Goal: Information Seeking & Learning: Learn about a topic

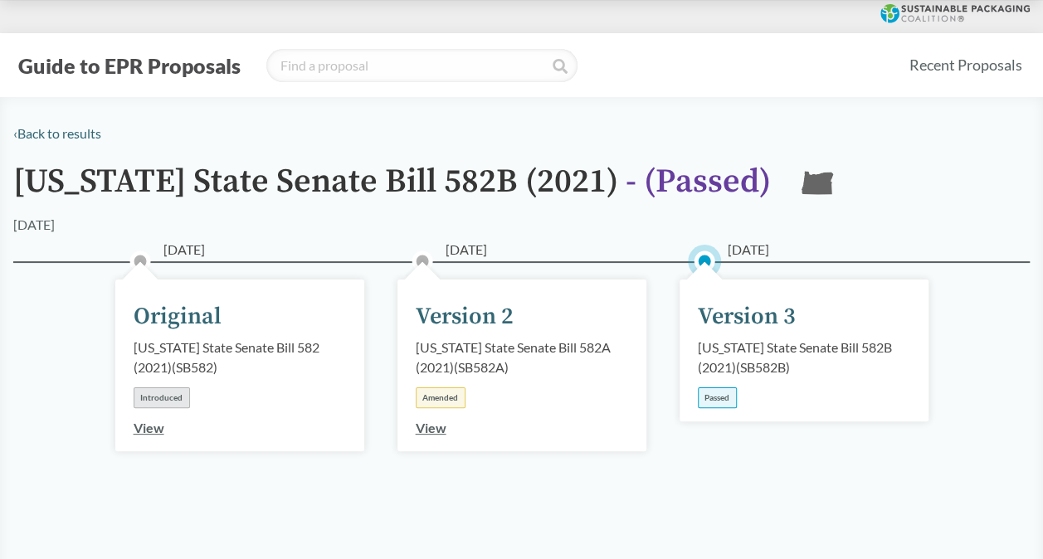
click at [747, 355] on div "[US_STATE] State Senate Bill 582B (2021) ( SB582B )" at bounding box center [804, 358] width 212 height 40
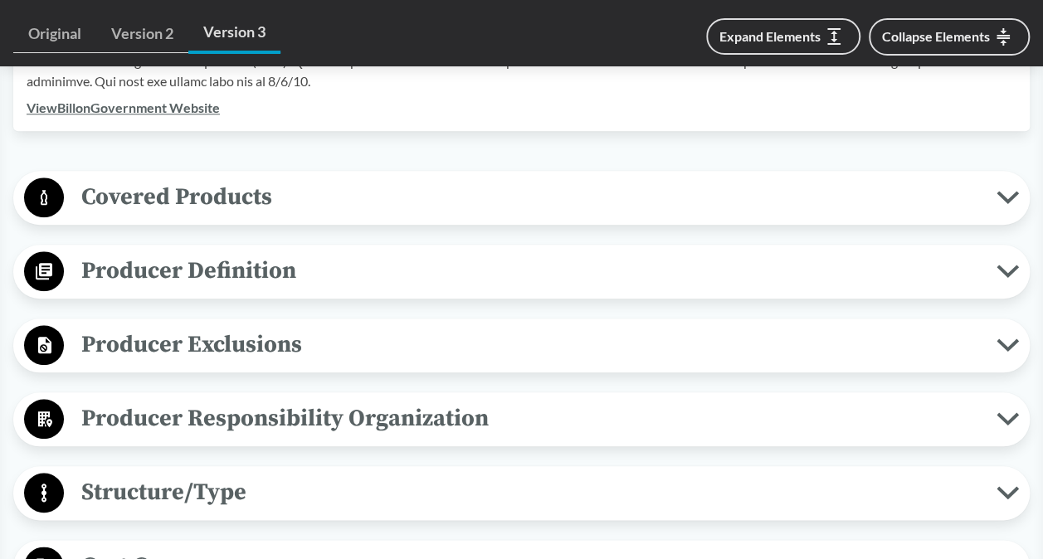
scroll to position [696, 0]
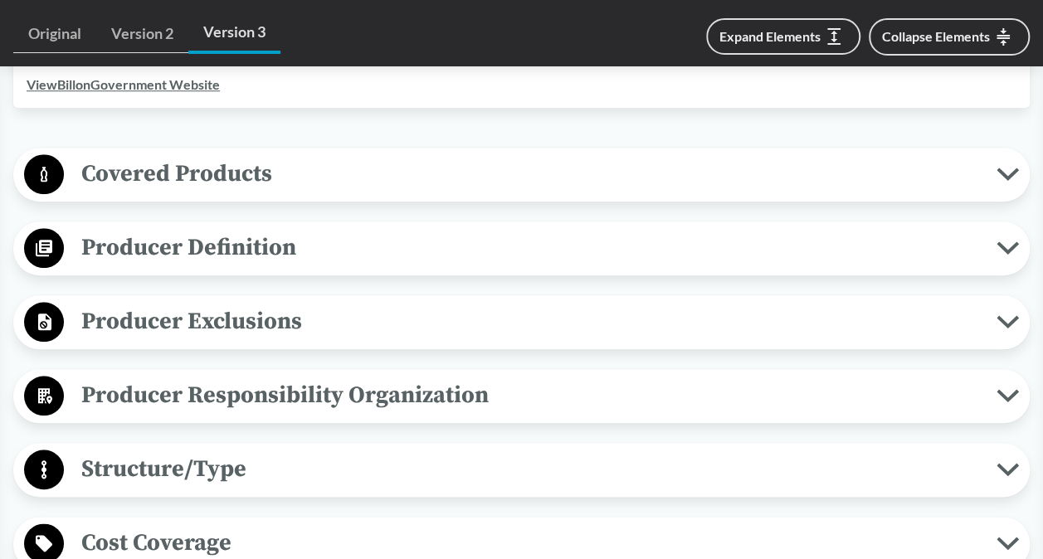
click at [315, 260] on span "Producer Definition" at bounding box center [530, 247] width 932 height 37
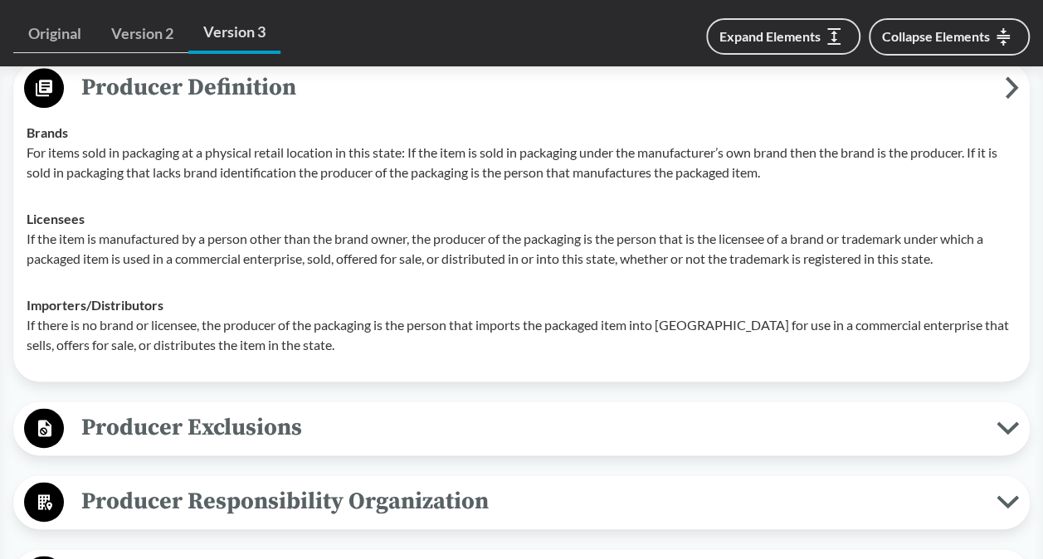
scroll to position [856, 0]
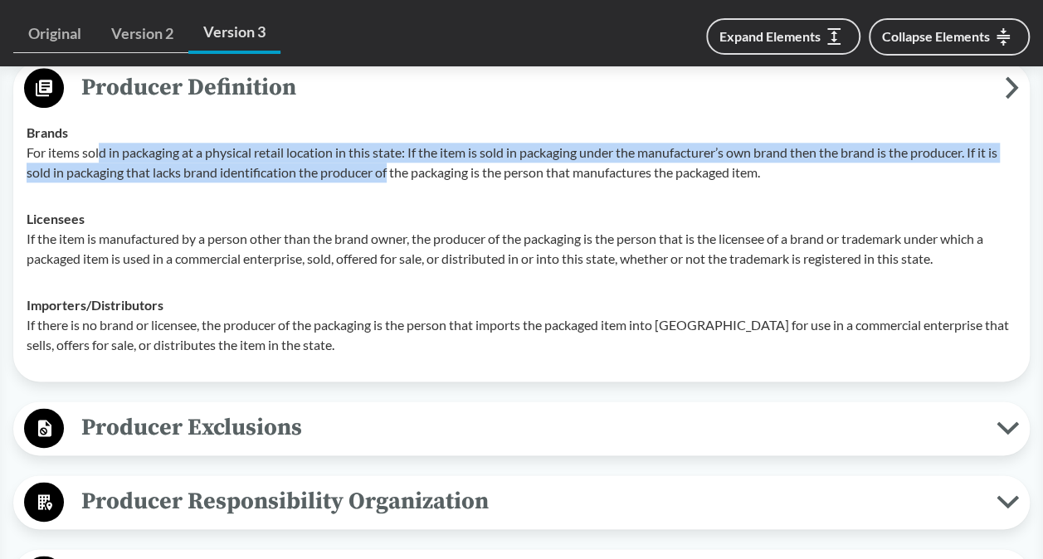
drag, startPoint x: 99, startPoint y: 149, endPoint x: 393, endPoint y: 166, distance: 294.9
click at [393, 166] on p "For items sold in packaging at a physical retail location in this state: If the…" at bounding box center [521, 163] width 989 height 40
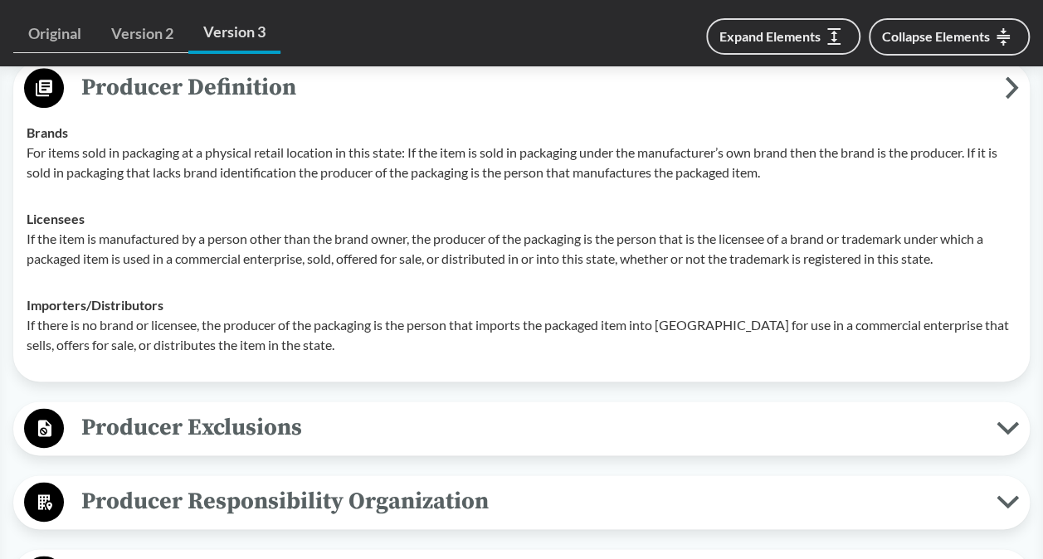
click at [547, 169] on p "For items sold in packaging at a physical retail location in this state: If the…" at bounding box center [521, 163] width 989 height 40
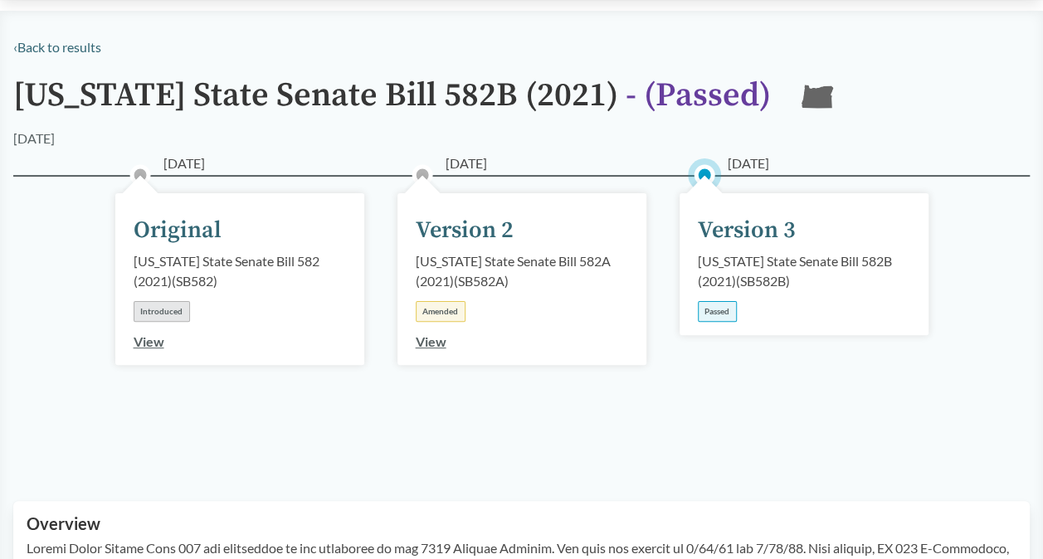
scroll to position [85, 0]
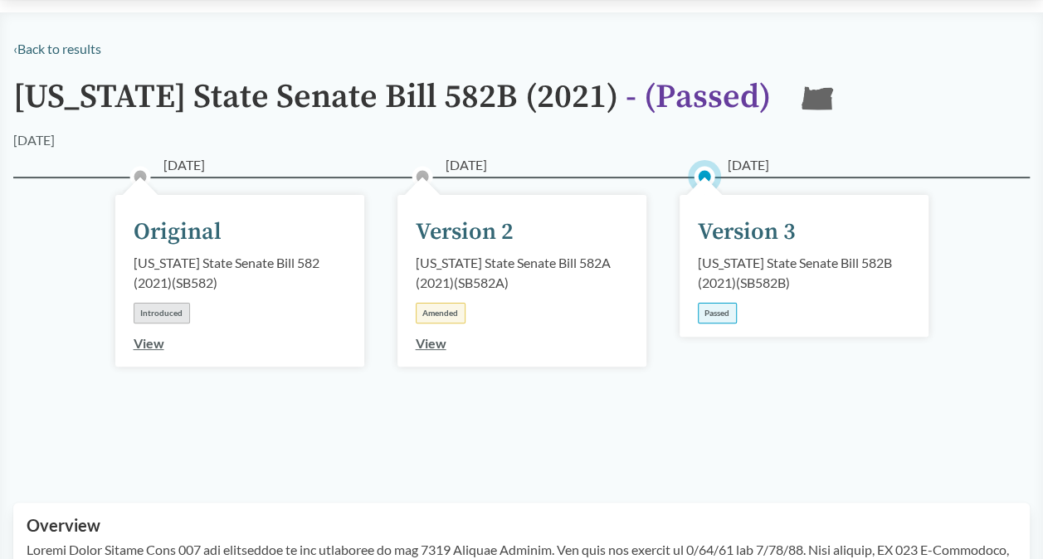
click at [428, 347] on link "View" at bounding box center [431, 343] width 31 height 16
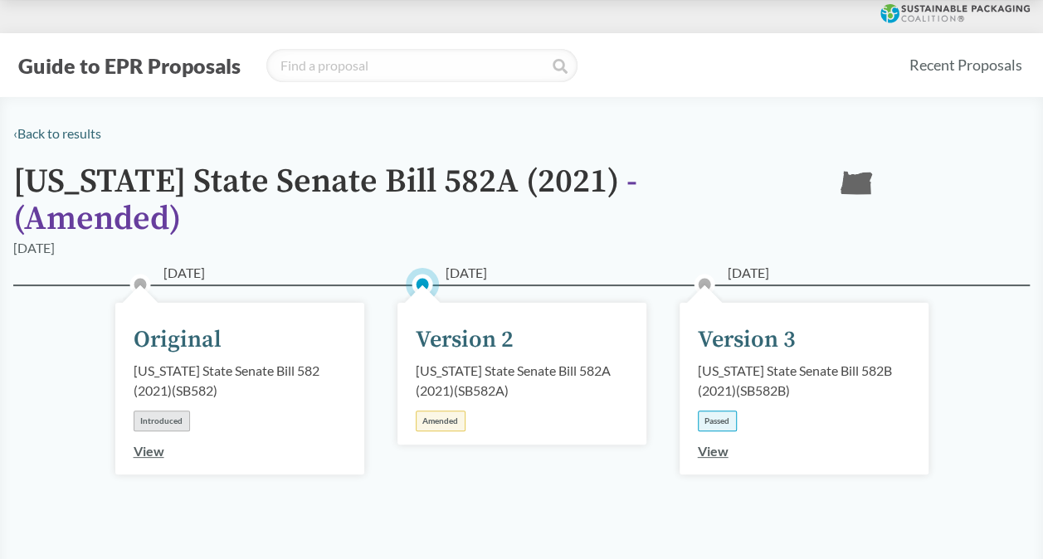
click at [722, 443] on link "View" at bounding box center [713, 451] width 31 height 16
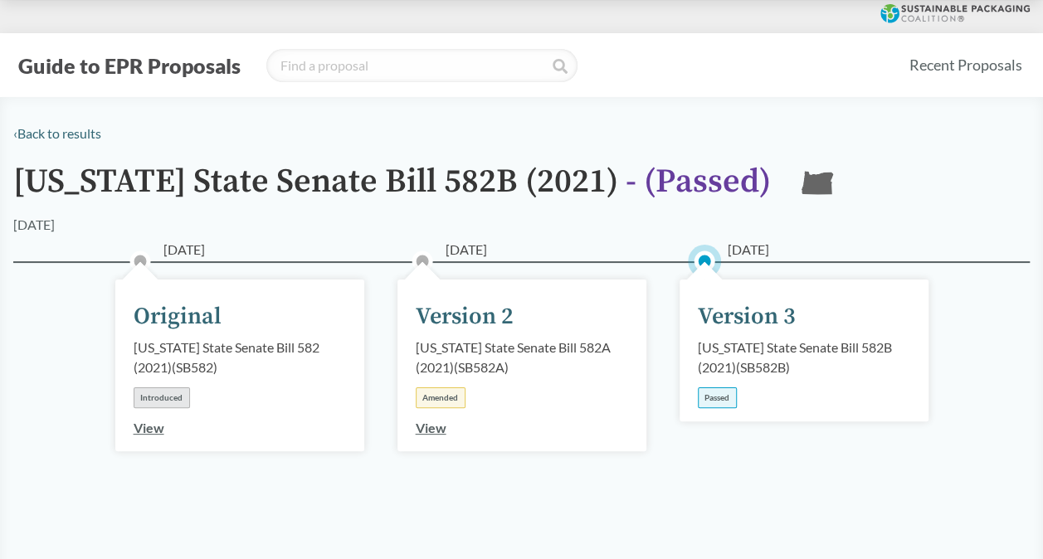
click at [435, 423] on link "View" at bounding box center [431, 428] width 31 height 16
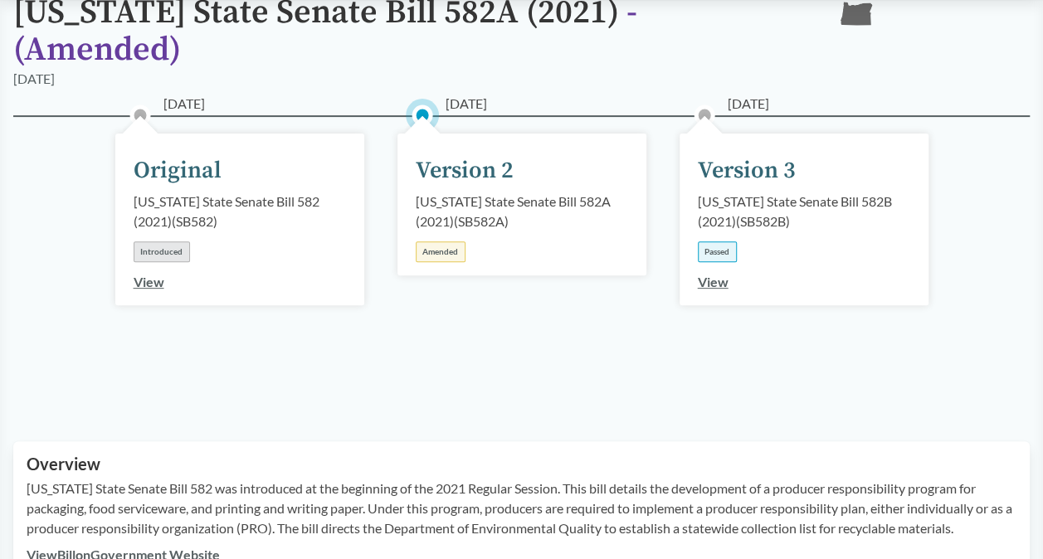
scroll to position [121, 0]
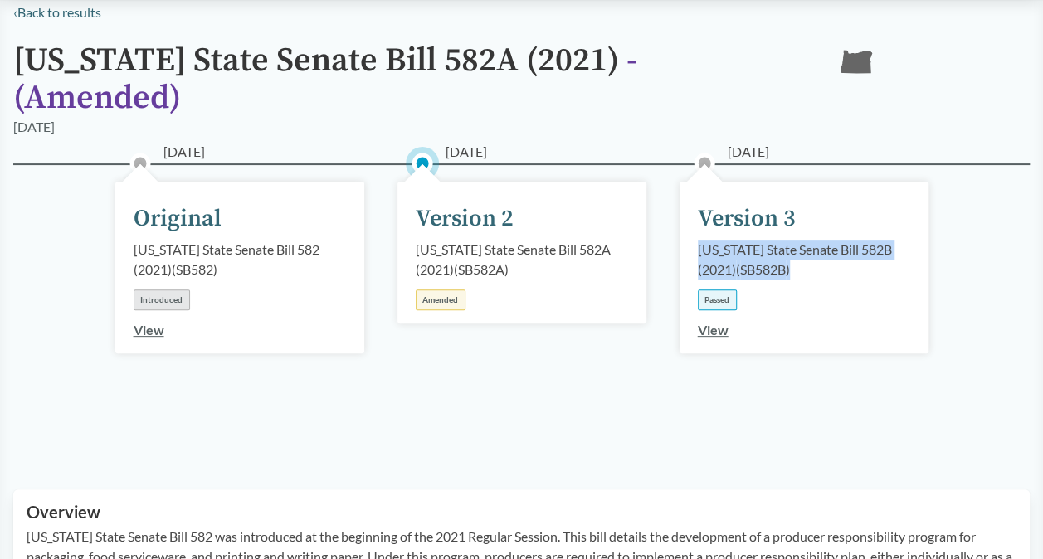
drag, startPoint x: 700, startPoint y: 232, endPoint x: 869, endPoint y: 237, distance: 169.3
click at [869, 240] on div "[US_STATE] State Senate Bill 582B (2021) ( SB582B )" at bounding box center [804, 260] width 212 height 40
copy div "[US_STATE] State Senate Bill 582B (2021) ( SB582B )"
